Goal: Task Accomplishment & Management: Use online tool/utility

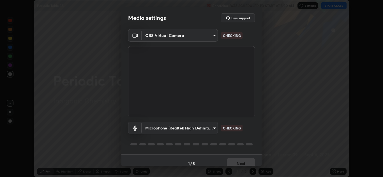
scroll to position [6, 0]
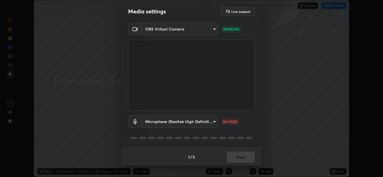
click at [205, 123] on body "Erase all Periodic Table 38 Recording WAS SCHEDULED TO START AT 8:00 AM Setting…" at bounding box center [191, 88] width 383 height 177
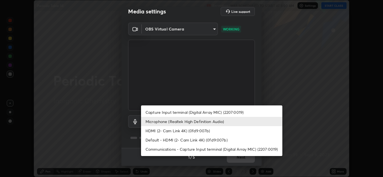
click at [166, 132] on li "HDMI (2- Cam Link 4K) (0fd9:007b)" at bounding box center [211, 130] width 141 height 9
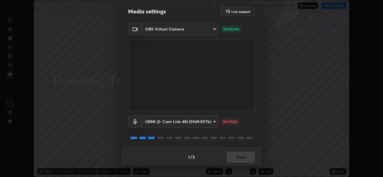
click at [179, 121] on body "Erase all Periodic Table 38 Recording WAS SCHEDULED TO START AT 8:00 AM Setting…" at bounding box center [191, 88] width 383 height 177
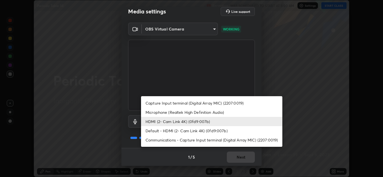
click at [172, 112] on li "Microphone (Realtek High Definition Audio)" at bounding box center [211, 112] width 141 height 9
type input "7b80235b4ebd2cfdcd00bebac1f1d889fd1e5e45b60eb60e9d309105b6515a8e"
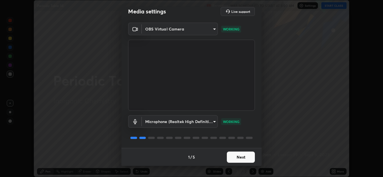
click at [238, 154] on button "Next" at bounding box center [241, 157] width 28 height 11
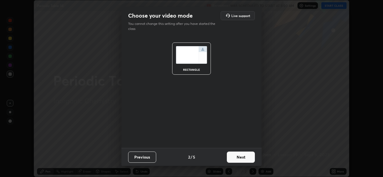
click at [243, 156] on button "Next" at bounding box center [241, 157] width 28 height 11
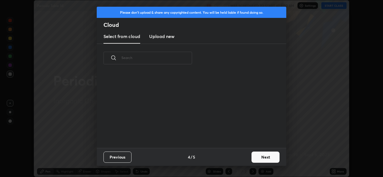
click at [247, 158] on div "Previous 4 / 5 Next" at bounding box center [192, 157] width 190 height 18
click at [262, 157] on button "Next" at bounding box center [265, 157] width 28 height 11
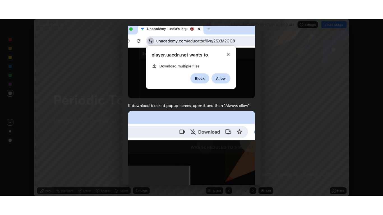
scroll to position [121, 0]
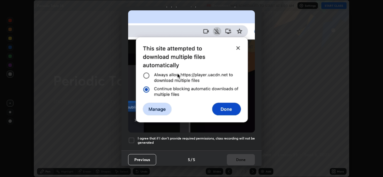
click at [131, 140] on div at bounding box center [131, 140] width 7 height 7
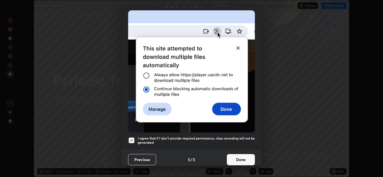
click at [238, 156] on button "Done" at bounding box center [241, 159] width 28 height 11
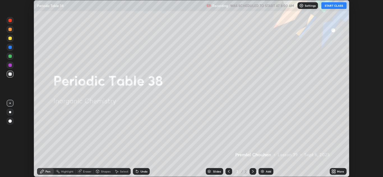
click at [328, 6] on button "START CLASS" at bounding box center [333, 5] width 25 height 7
click at [339, 173] on div "More" at bounding box center [340, 171] width 7 height 3
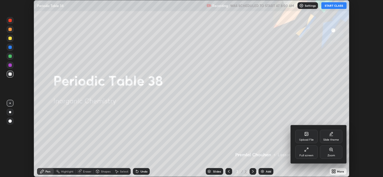
click at [312, 154] on div "Full screen" at bounding box center [306, 155] width 14 height 3
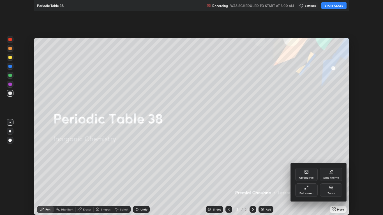
scroll to position [215, 383]
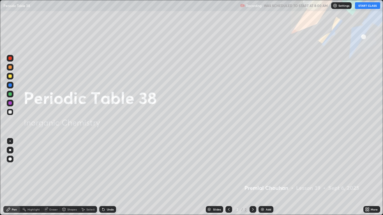
click at [266, 177] on div "Add" at bounding box center [268, 209] width 5 height 3
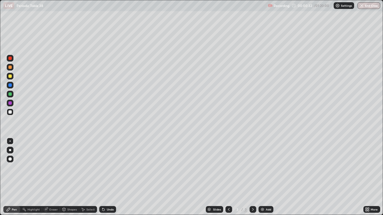
click at [11, 77] on div at bounding box center [9, 76] width 3 height 3
click at [263, 177] on div "Add" at bounding box center [265, 209] width 15 height 7
click at [10, 67] on div at bounding box center [9, 67] width 3 height 3
click at [11, 68] on div at bounding box center [9, 67] width 3 height 3
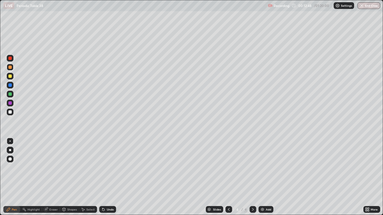
click at [11, 94] on div at bounding box center [9, 94] width 3 height 3
click at [228, 177] on icon at bounding box center [229, 209] width 4 height 4
click at [253, 177] on icon at bounding box center [253, 209] width 2 height 3
click at [11, 77] on div at bounding box center [9, 76] width 3 height 3
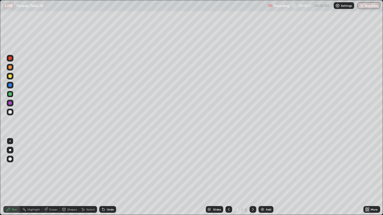
click at [11, 77] on div at bounding box center [9, 76] width 3 height 3
click at [9, 66] on div at bounding box center [9, 67] width 3 height 3
click at [8, 94] on div at bounding box center [9, 94] width 3 height 3
click at [10, 150] on div at bounding box center [10, 150] width 2 height 2
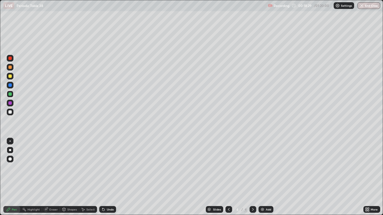
click at [9, 68] on div at bounding box center [9, 67] width 3 height 3
click at [68, 177] on div "Shapes" at bounding box center [72, 209] width 10 height 3
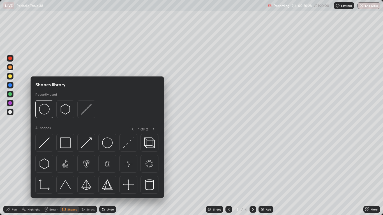
click at [54, 177] on div "Eraser" at bounding box center [53, 209] width 8 height 3
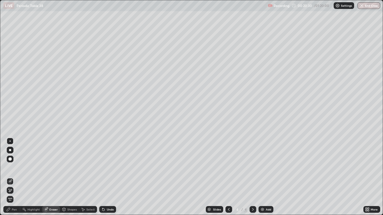
click at [14, 177] on div "Pen" at bounding box center [14, 209] width 5 height 3
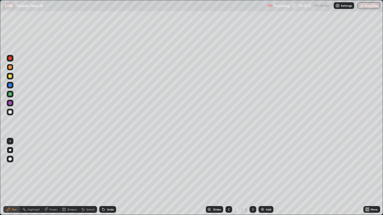
click at [11, 76] on div at bounding box center [9, 76] width 3 height 3
click at [10, 95] on div at bounding box center [9, 94] width 3 height 3
click at [263, 177] on img at bounding box center [262, 209] width 4 height 4
click at [55, 177] on div "Eraser" at bounding box center [53, 209] width 8 height 3
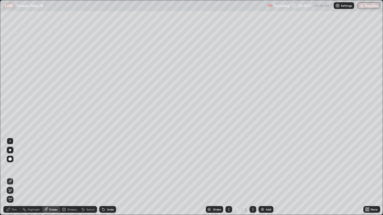
click at [15, 177] on div "Pen" at bounding box center [14, 209] width 5 height 3
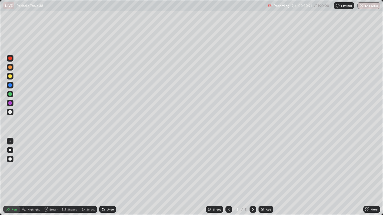
click at [10, 68] on div at bounding box center [9, 67] width 3 height 3
click at [10, 79] on div at bounding box center [10, 76] width 7 height 7
click at [10, 67] on div at bounding box center [9, 67] width 3 height 3
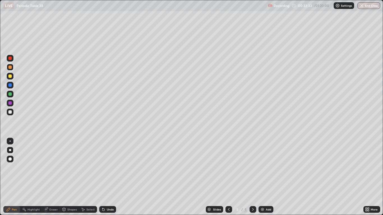
click at [9, 95] on div at bounding box center [9, 94] width 3 height 3
click at [10, 67] on div at bounding box center [9, 67] width 3 height 3
click at [9, 112] on div at bounding box center [9, 111] width 3 height 3
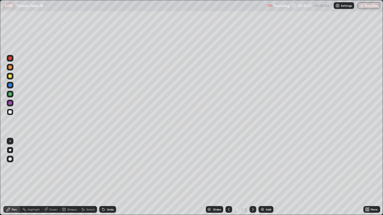
click at [10, 66] on div at bounding box center [9, 67] width 3 height 3
click at [11, 77] on div at bounding box center [9, 76] width 3 height 3
click at [262, 177] on img at bounding box center [262, 209] width 4 height 4
click at [10, 68] on div at bounding box center [9, 67] width 3 height 3
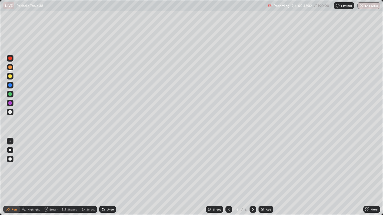
click at [9, 77] on div at bounding box center [9, 76] width 3 height 3
click at [9, 68] on div at bounding box center [9, 67] width 3 height 3
click at [12, 65] on div at bounding box center [10, 67] width 7 height 7
click at [9, 77] on div at bounding box center [9, 76] width 3 height 3
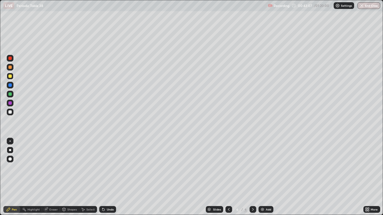
click at [9, 77] on div at bounding box center [9, 76] width 3 height 3
click at [9, 67] on div at bounding box center [9, 67] width 3 height 3
click at [53, 177] on div "Eraser" at bounding box center [53, 209] width 8 height 3
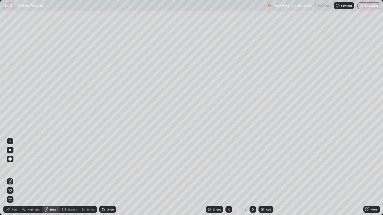
click at [13, 177] on div "Pen" at bounding box center [14, 209] width 5 height 3
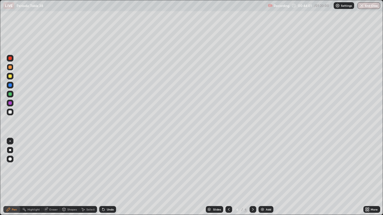
click at [11, 95] on div at bounding box center [9, 94] width 3 height 3
click at [11, 69] on div at bounding box center [10, 67] width 7 height 7
click at [9, 77] on div at bounding box center [9, 76] width 3 height 3
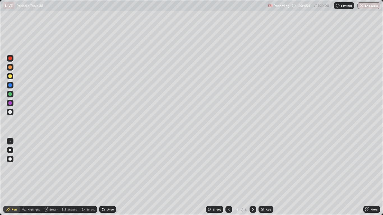
click at [10, 94] on div at bounding box center [9, 94] width 3 height 3
click at [11, 66] on div at bounding box center [9, 67] width 3 height 3
click at [10, 77] on div at bounding box center [9, 76] width 3 height 3
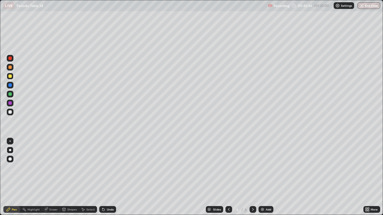
click at [9, 70] on div at bounding box center [10, 67] width 7 height 7
click at [9, 77] on div at bounding box center [9, 76] width 3 height 3
click at [13, 75] on div at bounding box center [10, 76] width 7 height 7
click at [10, 94] on div at bounding box center [9, 94] width 3 height 3
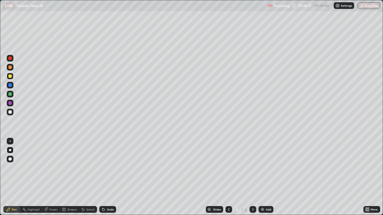
click at [10, 94] on div at bounding box center [9, 94] width 3 height 3
click at [11, 78] on div at bounding box center [9, 76] width 3 height 3
click at [10, 75] on div at bounding box center [9, 76] width 3 height 3
click at [8, 68] on div at bounding box center [9, 67] width 3 height 3
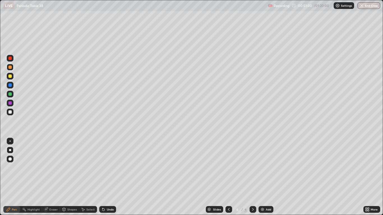
click at [10, 94] on div at bounding box center [9, 94] width 3 height 3
click at [11, 104] on div at bounding box center [9, 102] width 3 height 3
click at [12, 105] on div at bounding box center [10, 103] width 7 height 7
click at [262, 177] on img at bounding box center [262, 209] width 4 height 4
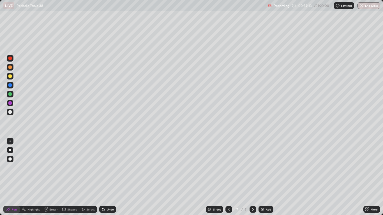
click at [9, 94] on div at bounding box center [9, 94] width 3 height 3
click at [9, 67] on div at bounding box center [9, 67] width 3 height 3
click at [228, 177] on icon at bounding box center [229, 209] width 4 height 4
click at [227, 177] on icon at bounding box center [229, 209] width 4 height 4
click at [228, 177] on icon at bounding box center [229, 209] width 4 height 4
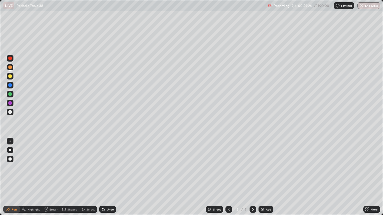
click at [227, 177] on div at bounding box center [228, 209] width 7 height 7
click at [253, 177] on icon at bounding box center [253, 209] width 4 height 4
click at [253, 177] on icon at bounding box center [253, 209] width 2 height 3
click at [253, 177] on icon at bounding box center [253, 209] width 4 height 4
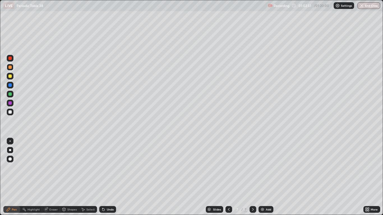
click at [10, 77] on div at bounding box center [9, 76] width 3 height 3
click at [10, 68] on div at bounding box center [9, 67] width 3 height 3
click at [10, 94] on div at bounding box center [9, 94] width 3 height 3
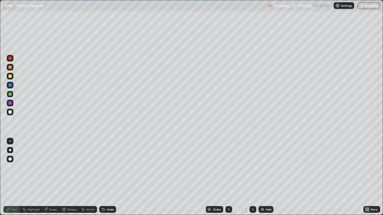
click at [9, 67] on div at bounding box center [9, 67] width 3 height 3
click at [11, 78] on div at bounding box center [10, 76] width 7 height 7
click at [9, 68] on div at bounding box center [9, 67] width 3 height 3
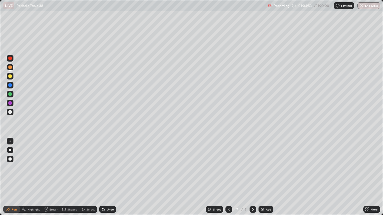
click at [12, 66] on div at bounding box center [10, 67] width 7 height 7
click at [10, 102] on div at bounding box center [9, 102] width 3 height 3
click at [10, 95] on div at bounding box center [9, 94] width 3 height 3
click at [11, 93] on div at bounding box center [9, 94] width 3 height 3
click at [10, 67] on div at bounding box center [9, 67] width 3 height 3
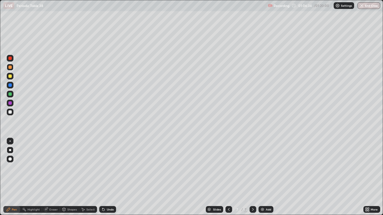
click at [12, 65] on div at bounding box center [10, 67] width 7 height 7
click at [8, 77] on div at bounding box center [10, 76] width 7 height 7
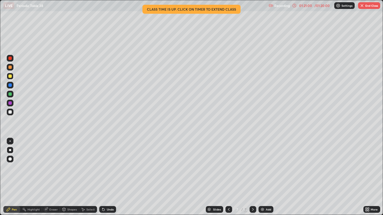
click at [370, 7] on button "End Class" at bounding box center [369, 5] width 22 height 7
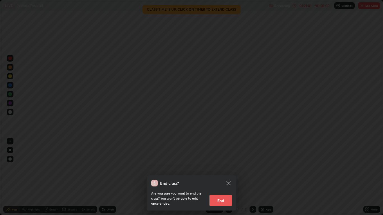
click at [228, 177] on button "End" at bounding box center [220, 200] width 22 height 11
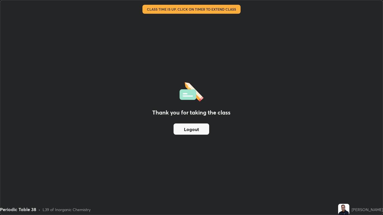
click at [200, 131] on button "Logout" at bounding box center [192, 129] width 36 height 11
